Goal: Information Seeking & Learning: Learn about a topic

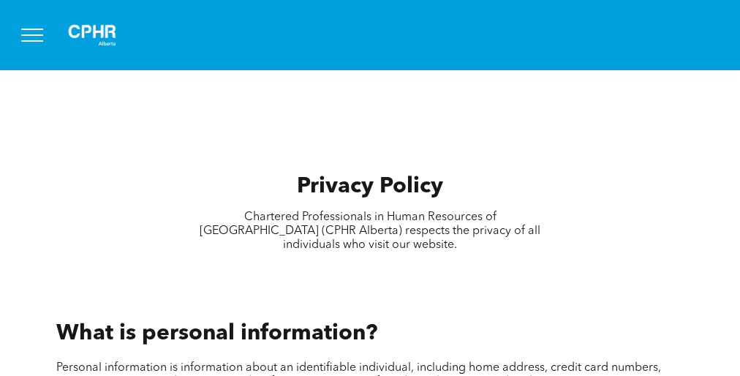
click at [370, 195] on span "Privacy Policy" at bounding box center [370, 186] width 146 height 22
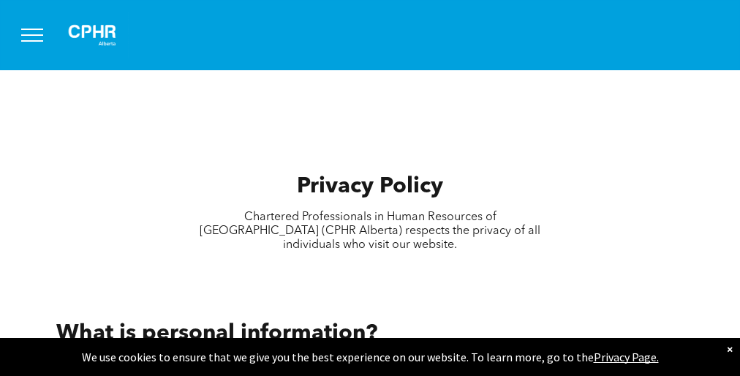
click at [370, 195] on span "Privacy Policy" at bounding box center [370, 186] width 146 height 22
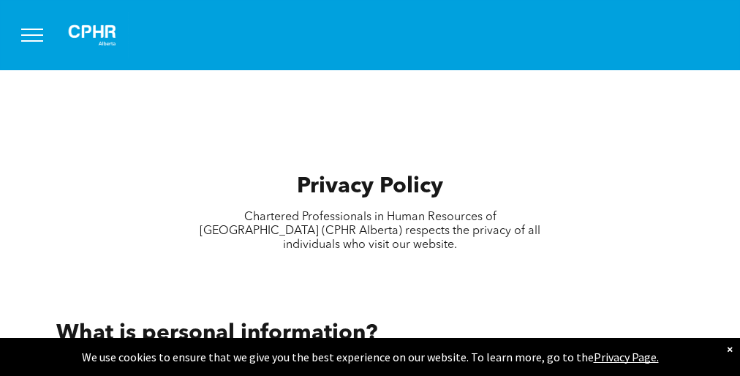
click at [370, 195] on span "Privacy Policy" at bounding box center [370, 186] width 146 height 22
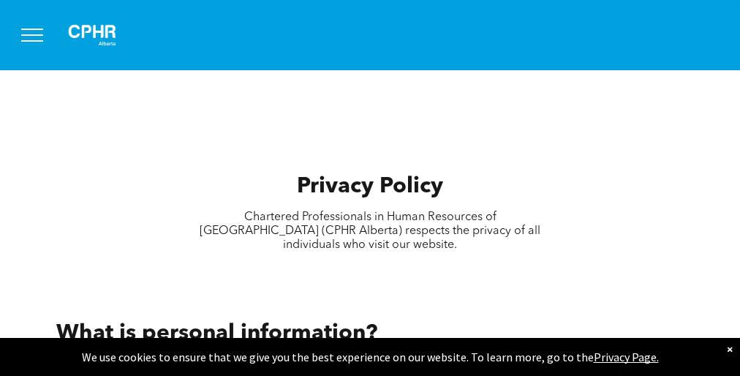
click at [370, 195] on span "Privacy Policy" at bounding box center [370, 186] width 146 height 22
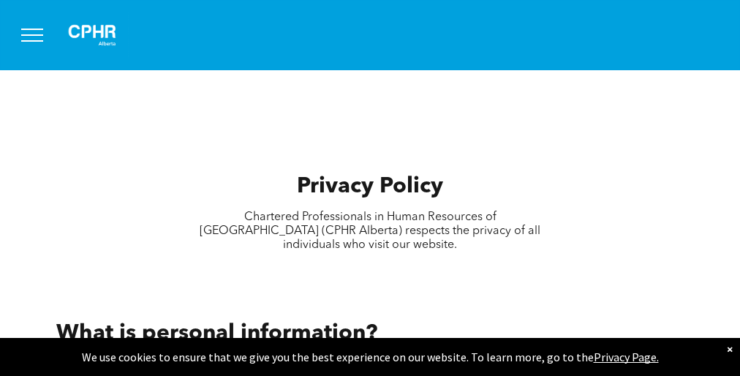
click at [370, 195] on span "Privacy Policy" at bounding box center [370, 186] width 146 height 22
